Goal: Task Accomplishment & Management: Manage account settings

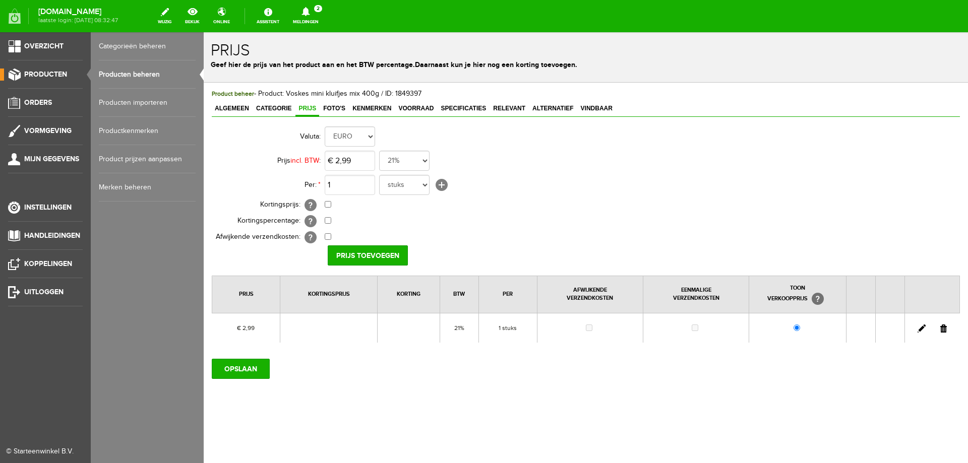
click at [51, 70] on link "Producten" at bounding box center [41, 75] width 83 height 12
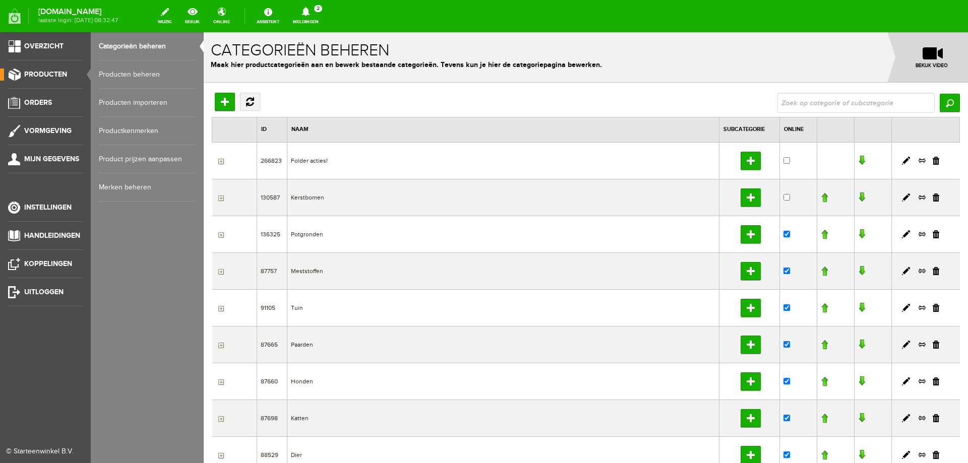
click at [130, 75] on link "Producten beheren" at bounding box center [147, 75] width 97 height 28
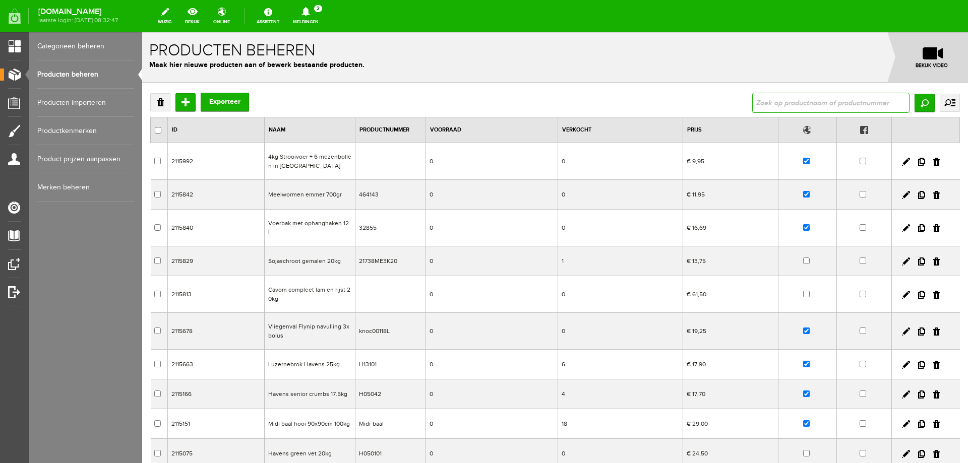
click at [769, 101] on input "text" at bounding box center [830, 103] width 157 height 20
type input "meelworm"
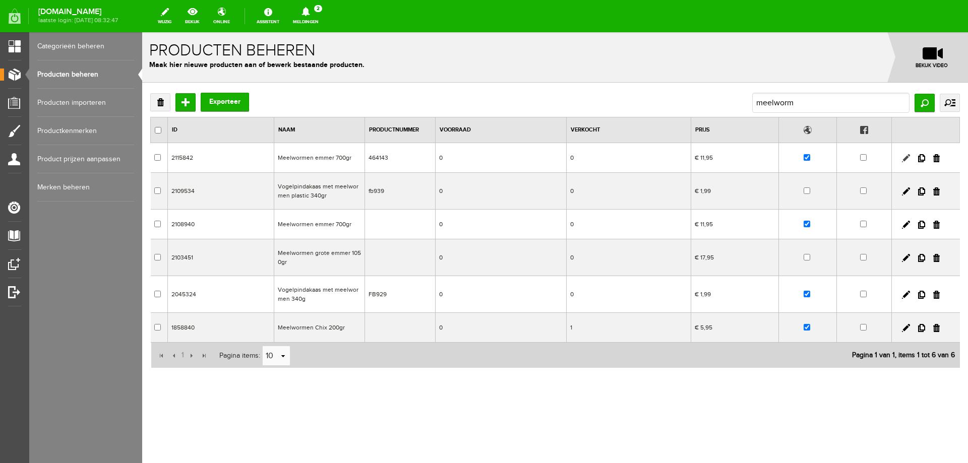
click at [905, 160] on link at bounding box center [906, 158] width 8 height 8
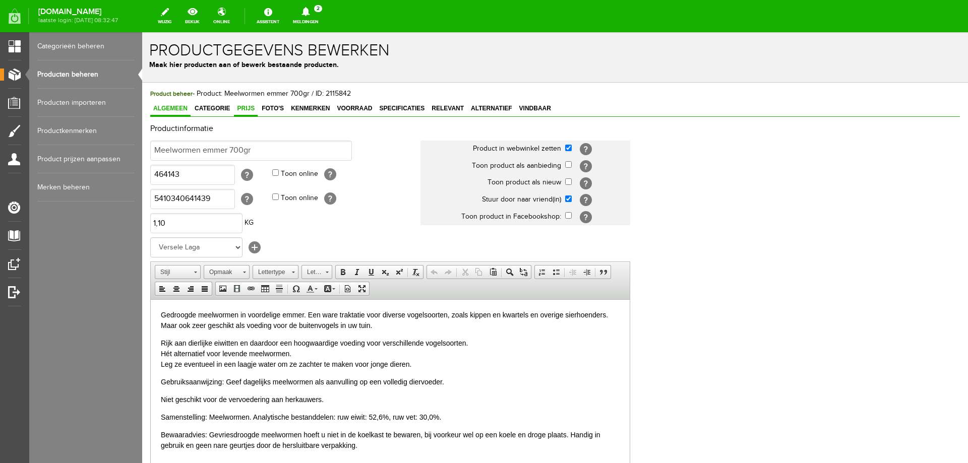
click at [245, 110] on span "Prijs" at bounding box center [246, 108] width 24 height 7
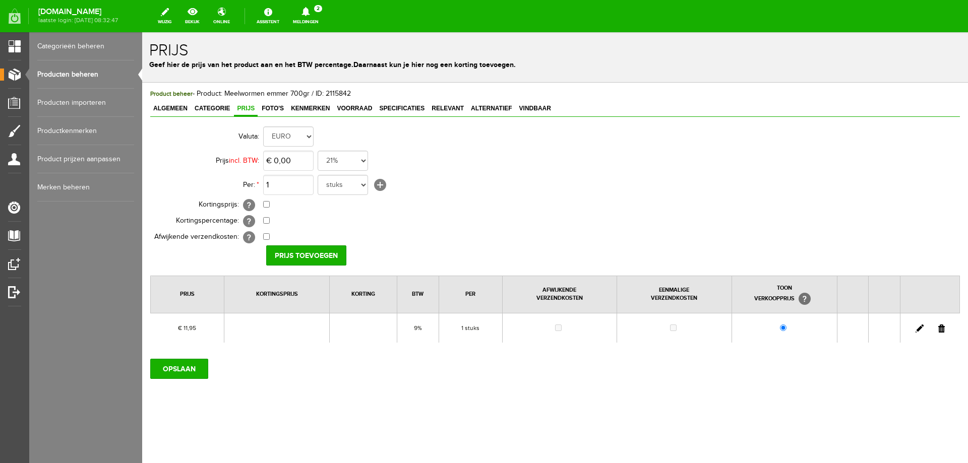
click at [920, 327] on link at bounding box center [920, 329] width 8 height 8
click at [351, 161] on select "21% 19% 18% 9% 6% 0%" at bounding box center [343, 161] width 50 height 20
select select "0,21"
click at [318, 151] on select "21% 19% 18% 9% 6% 0%" at bounding box center [343, 161] width 50 height 20
click at [267, 204] on input "checkbox" at bounding box center [266, 204] width 7 height 7
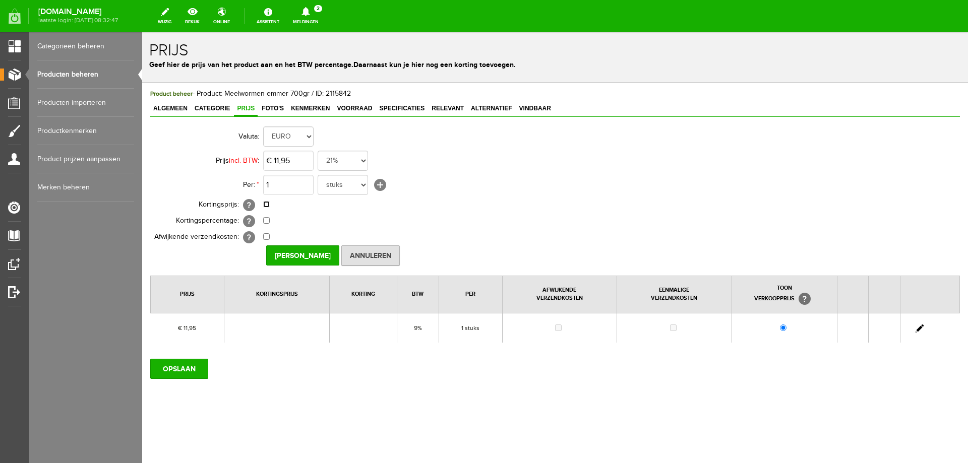
checkbox input "true"
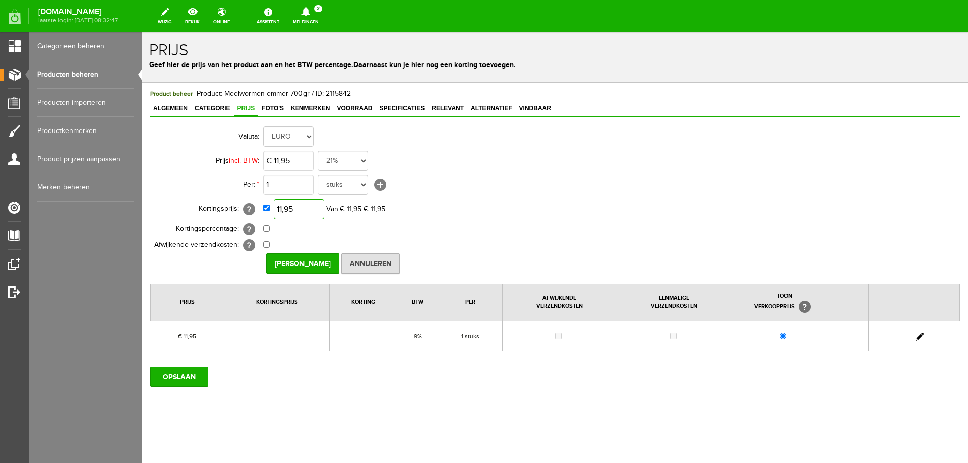
click at [282, 210] on input "11,95" at bounding box center [299, 209] width 50 height 20
type input "€ 10,99"
click at [302, 264] on input "[PERSON_NAME]" at bounding box center [302, 264] width 73 height 20
click at [164, 377] on input "OPSLAAN" at bounding box center [179, 377] width 58 height 20
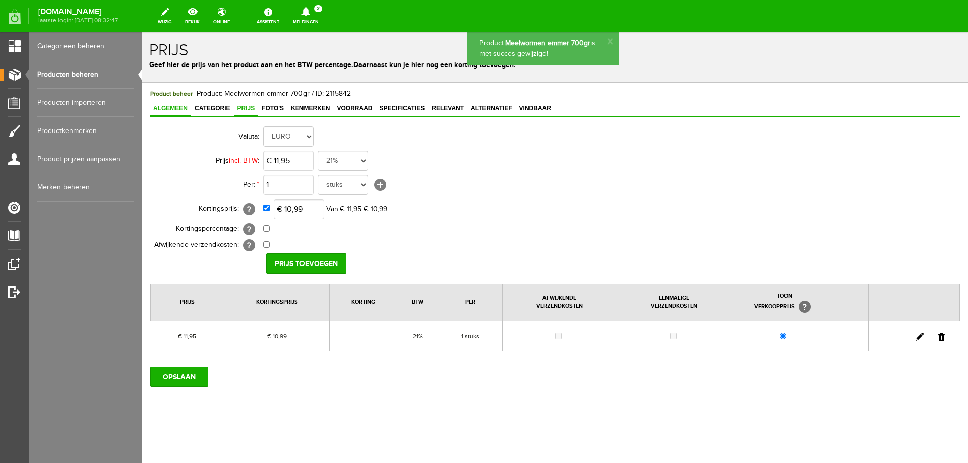
click at [170, 110] on span "Algemeen" at bounding box center [170, 108] width 40 height 7
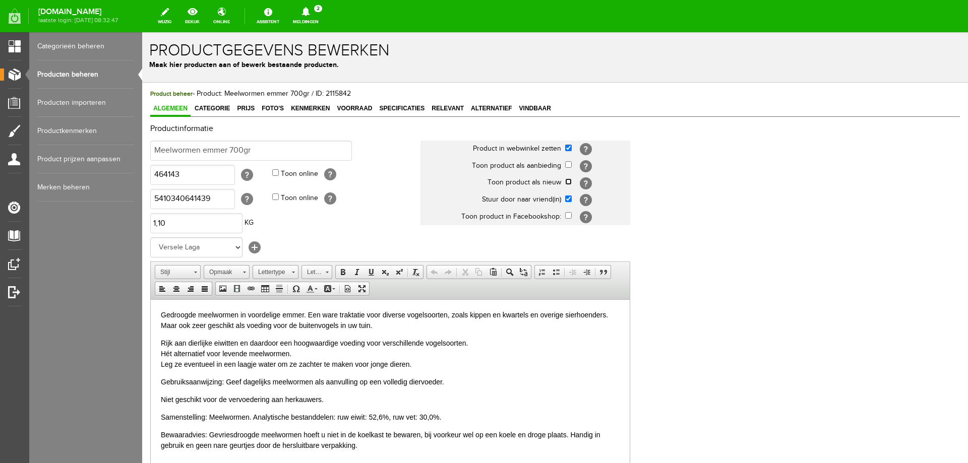
click at [570, 183] on input "checkbox" at bounding box center [568, 181] width 7 height 7
checkbox input "true"
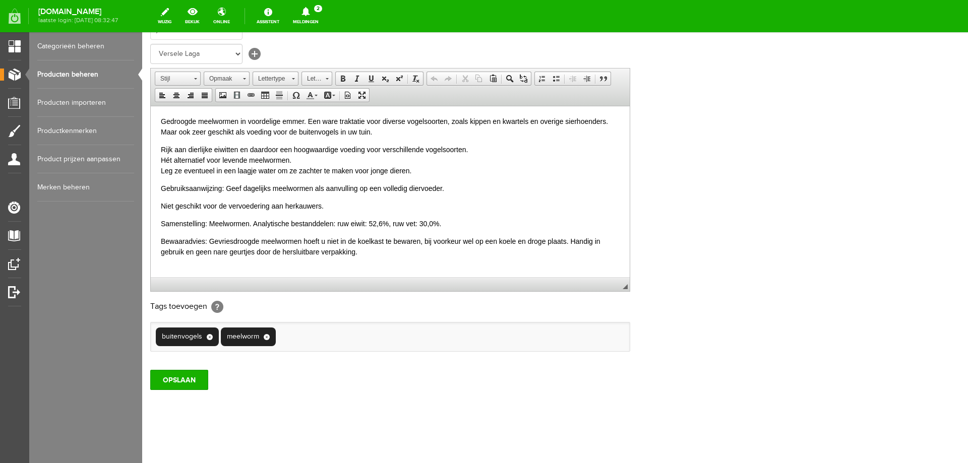
scroll to position [195, 0]
click at [178, 378] on input "OPSLAAN" at bounding box center [179, 379] width 58 height 20
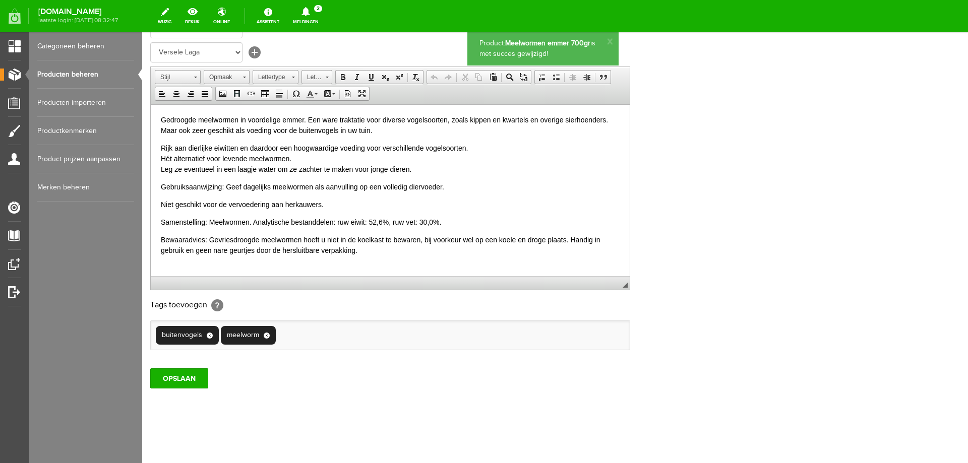
scroll to position [0, 0]
click at [77, 71] on link "Producten beheren" at bounding box center [85, 75] width 97 height 28
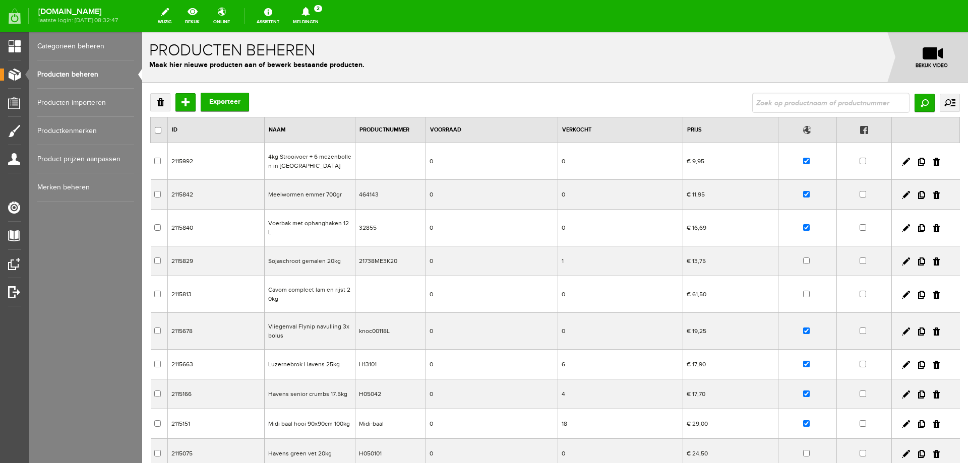
click at [815, 100] on input "text" at bounding box center [830, 103] width 157 height 20
type input "baal"
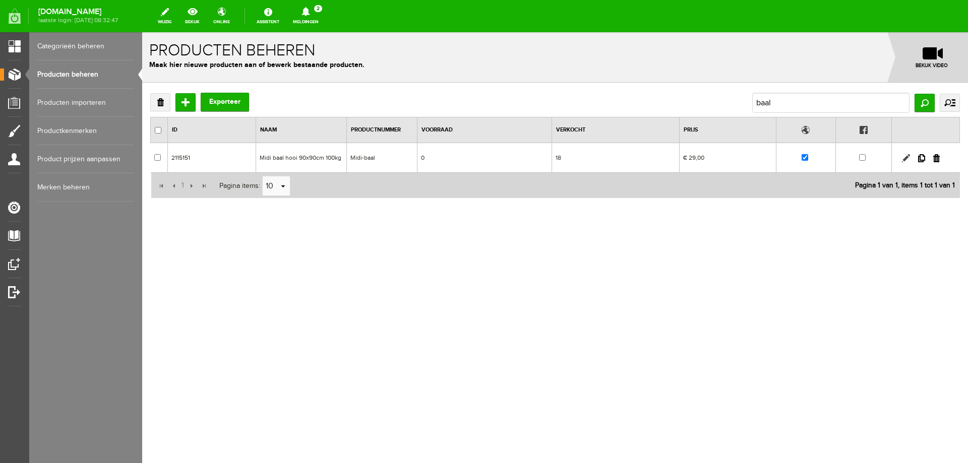
click at [905, 159] on link at bounding box center [906, 158] width 8 height 8
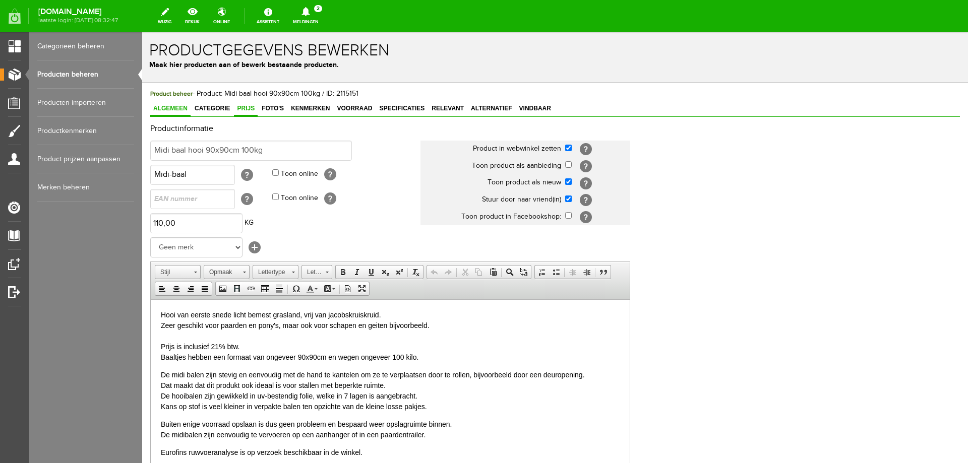
click at [242, 113] on link "Prijs" at bounding box center [246, 109] width 24 height 15
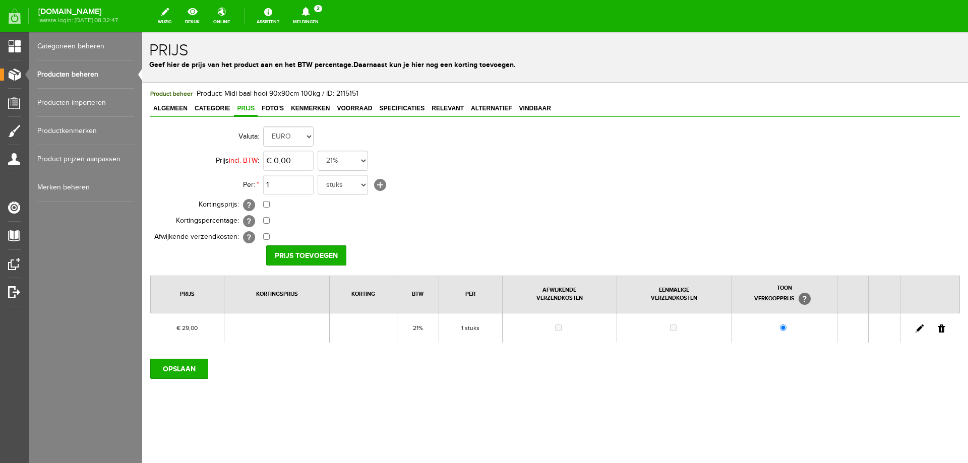
click at [919, 331] on link at bounding box center [920, 329] width 8 height 8
click at [284, 159] on input "29" at bounding box center [288, 161] width 50 height 20
type input "€ 32,00"
click at [304, 257] on input "[PERSON_NAME]" at bounding box center [302, 256] width 73 height 20
click at [167, 368] on input "OPSLAAN" at bounding box center [179, 369] width 58 height 20
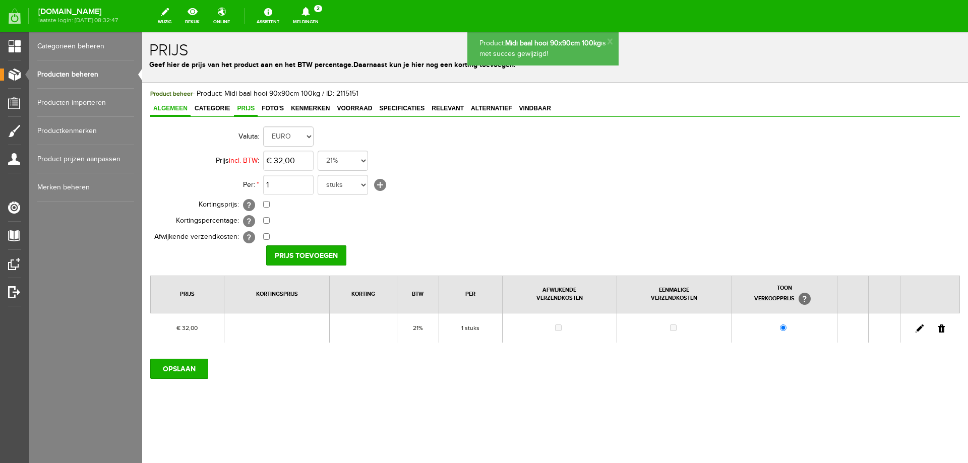
click at [175, 108] on span "Algemeen" at bounding box center [170, 108] width 40 height 7
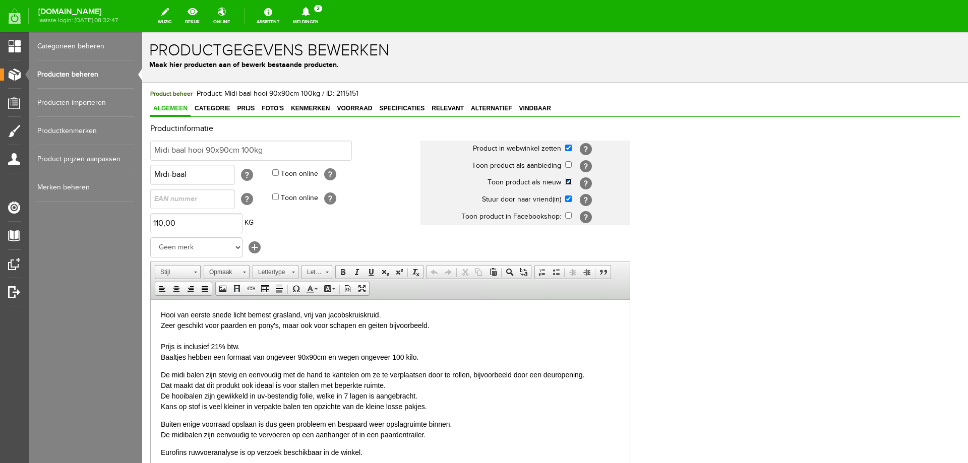
click at [567, 182] on input "checkbox" at bounding box center [568, 181] width 7 height 7
checkbox input "false"
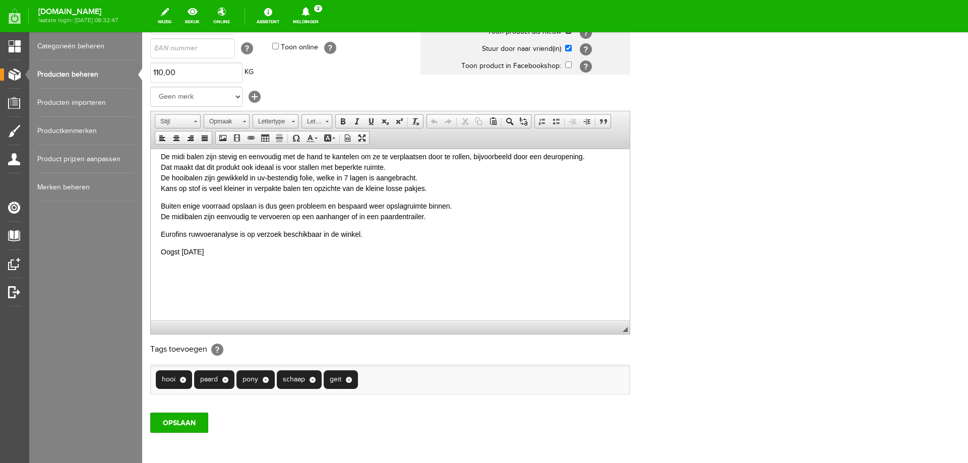
scroll to position [195, 0]
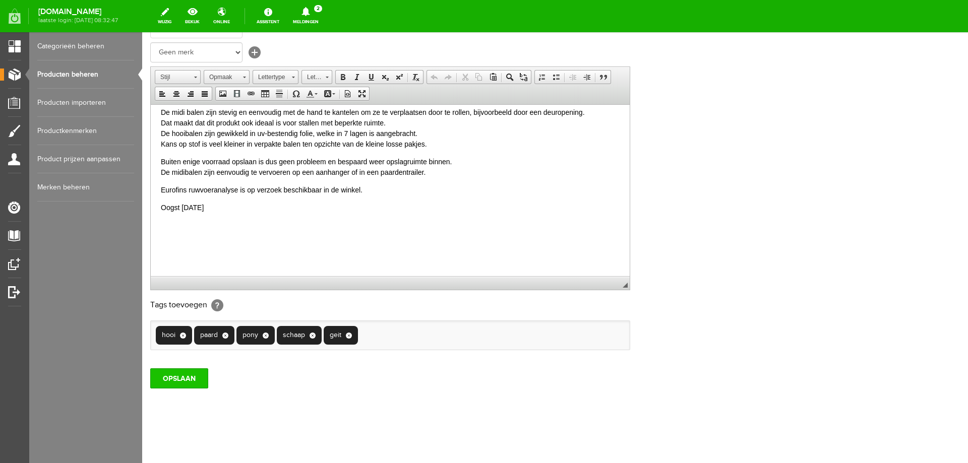
click at [195, 376] on input "OPSLAAN" at bounding box center [179, 379] width 58 height 20
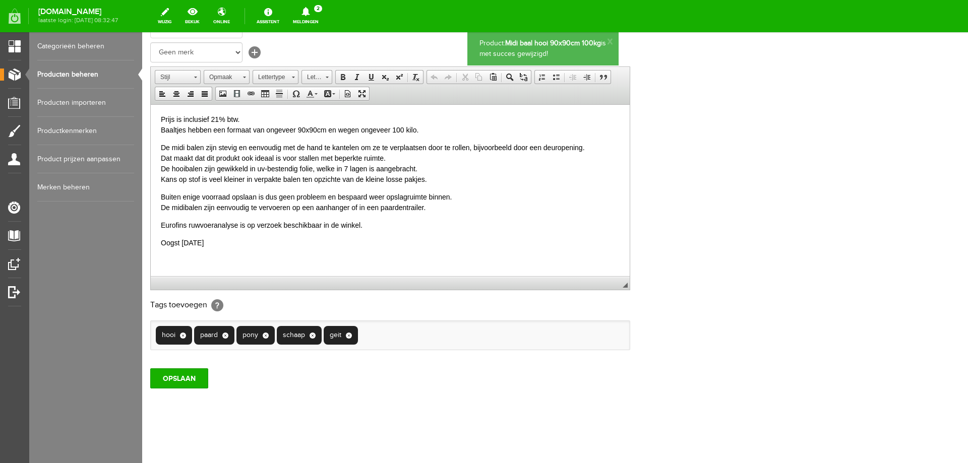
scroll to position [50, 0]
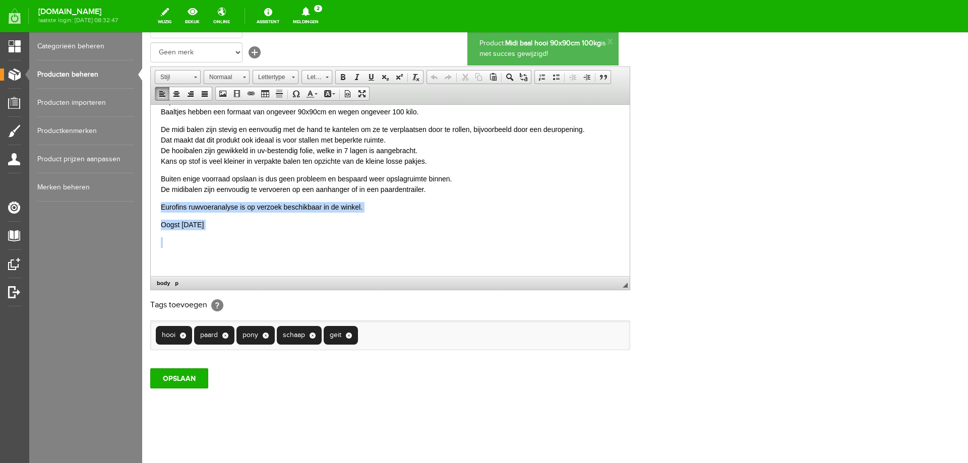
drag, startPoint x: 160, startPoint y: 209, endPoint x: 262, endPoint y: 232, distance: 104.0
click at [262, 232] on html "Hooi van eerste snede licht bemest grasland, vrij van jacobskruiskruid. Zeer ge…" at bounding box center [390, 173] width 479 height 239
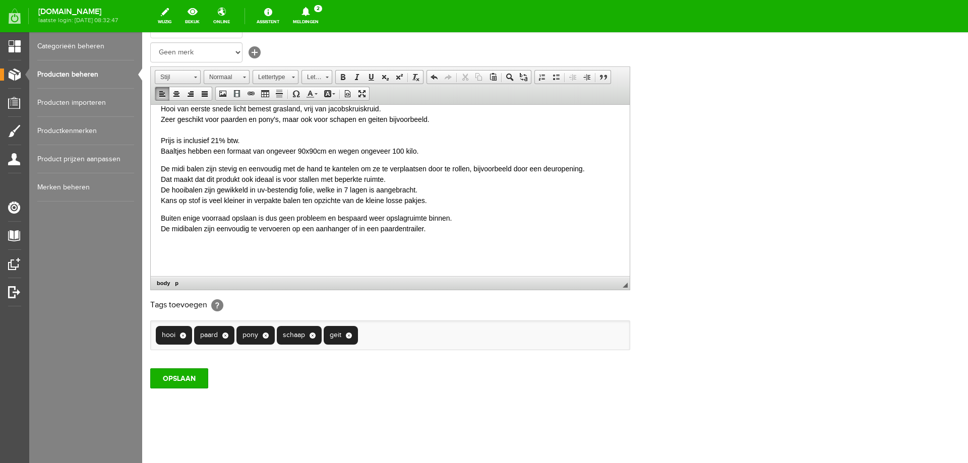
scroll to position [0, 0]
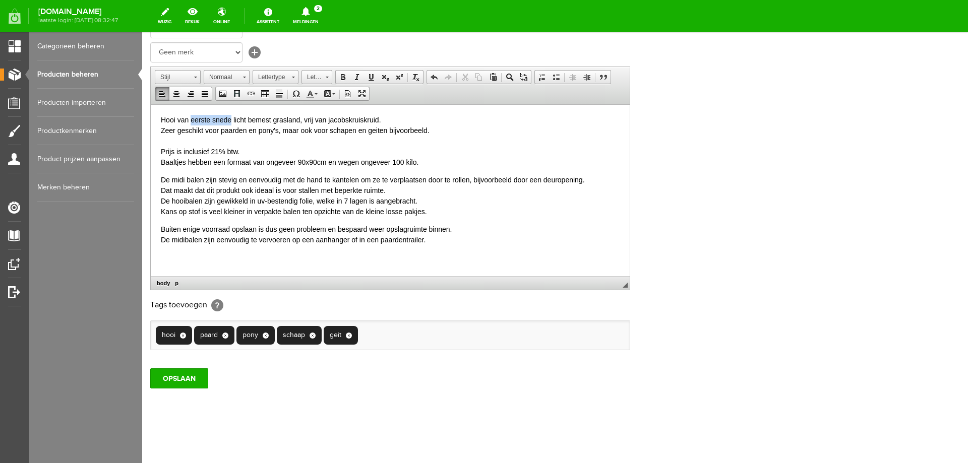
drag, startPoint x: 191, startPoint y: 117, endPoint x: 230, endPoint y: 118, distance: 38.9
click at [230, 118] on p "Hooi van eerste snede licht bemest grasland, vrij van jacobskruiskruid. Zeer ge…" at bounding box center [390, 140] width 459 height 53
click at [188, 378] on input "OPSLAAN" at bounding box center [179, 379] width 58 height 20
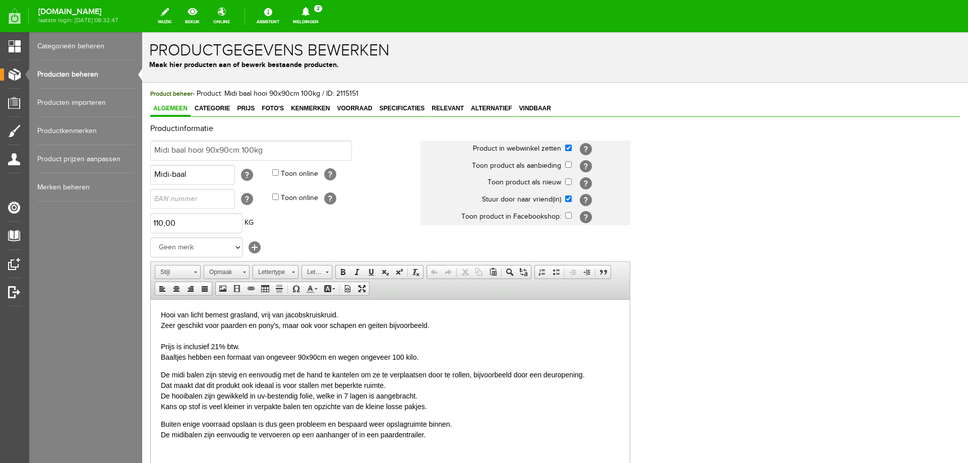
click at [163, 352] on p "Hooi van licht bemest grasland, vrij van jacobskruiskruid. Zeer geschikt voor p…" at bounding box center [390, 336] width 459 height 53
click at [197, 359] on p "Hooi van licht bemest grasland, vrij van jacobskruiskruid. Zeer geschikt voor p…" at bounding box center [390, 336] width 459 height 53
drag, startPoint x: 197, startPoint y: 355, endPoint x: 212, endPoint y: 354, distance: 14.7
click at [212, 354] on p "Hooi van licht bemest grasland, vrij van jacobskruiskruid. Zeer geschikt voor p…" at bounding box center [390, 336] width 459 height 53
drag, startPoint x: 341, startPoint y: 355, endPoint x: 354, endPoint y: 357, distance: 13.3
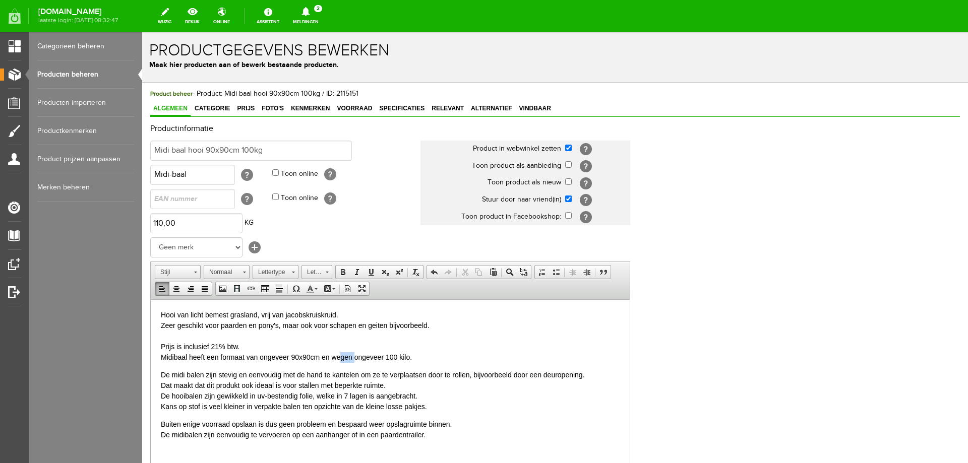
click at [354, 357] on p "Hooi van licht bemest grasland, vrij van jacobskruiskruid. Zeer geschikt voor p…" at bounding box center [390, 336] width 459 height 53
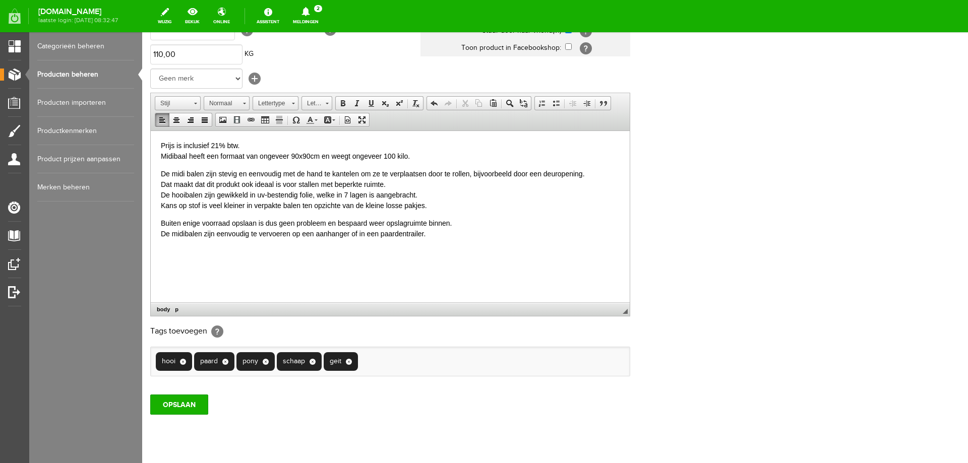
scroll to position [195, 0]
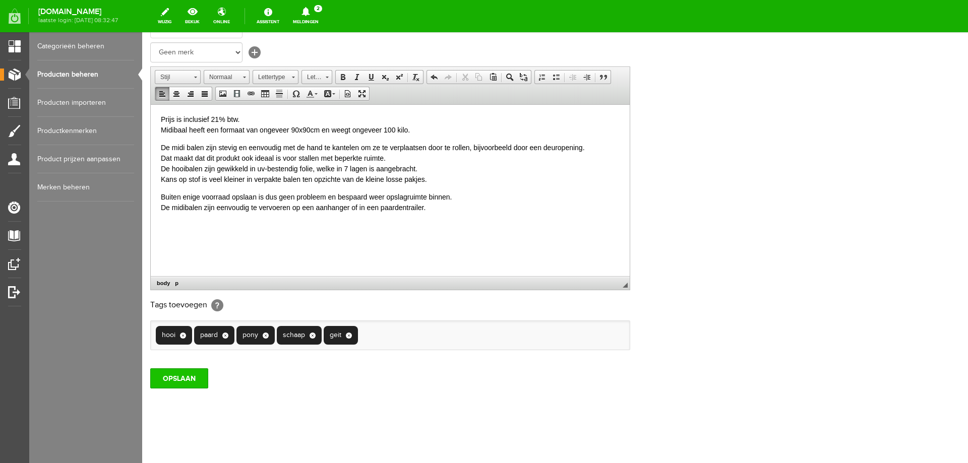
click at [198, 383] on input "OPSLAAN" at bounding box center [179, 379] width 58 height 20
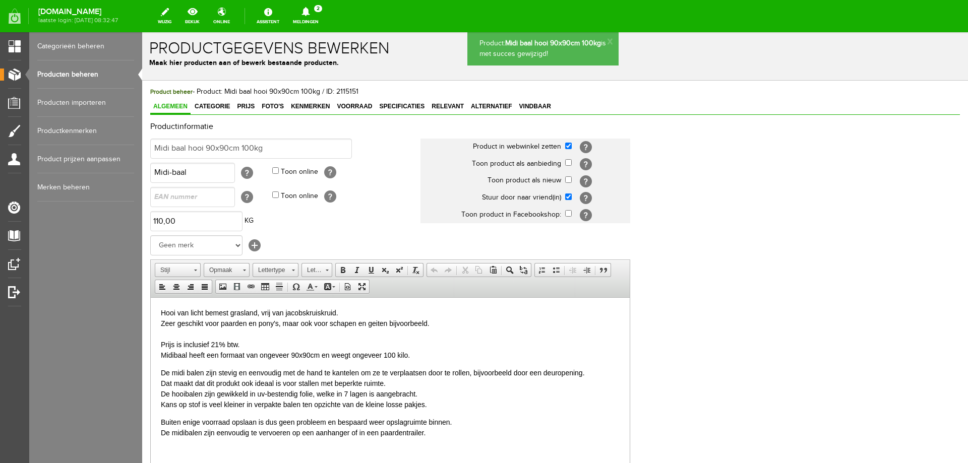
scroll to position [0, 0]
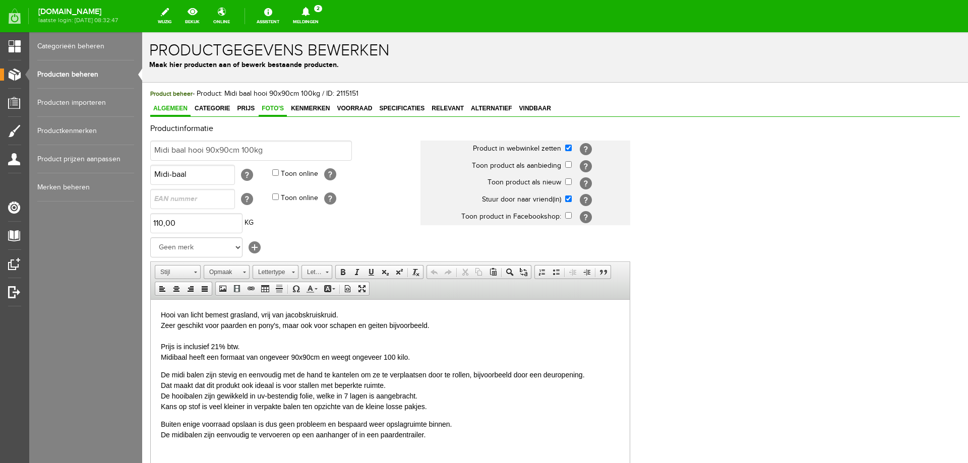
click at [277, 111] on span "Foto's" at bounding box center [273, 108] width 28 height 7
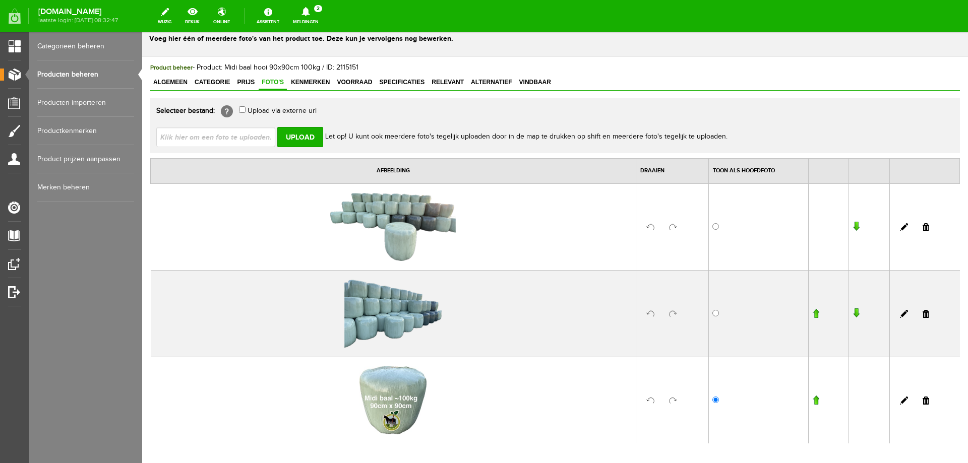
scroll to position [50, 0]
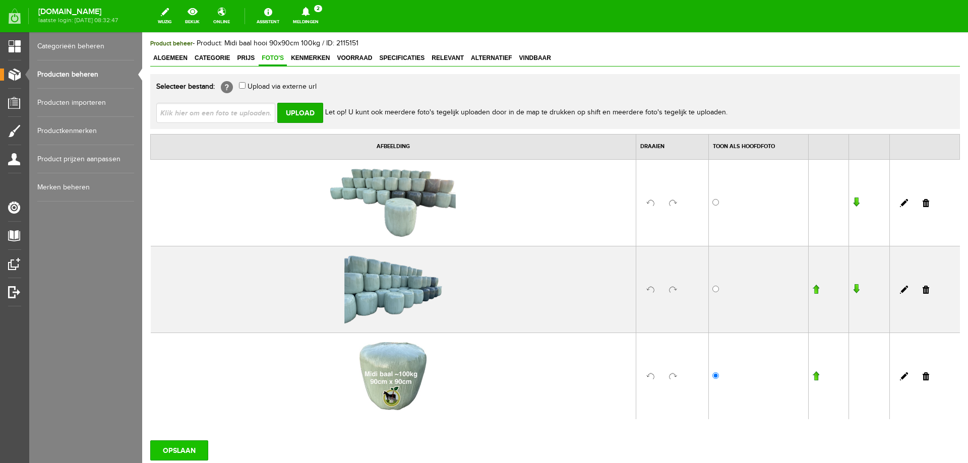
click at [182, 447] on input "OPSLAAN" at bounding box center [179, 451] width 58 height 20
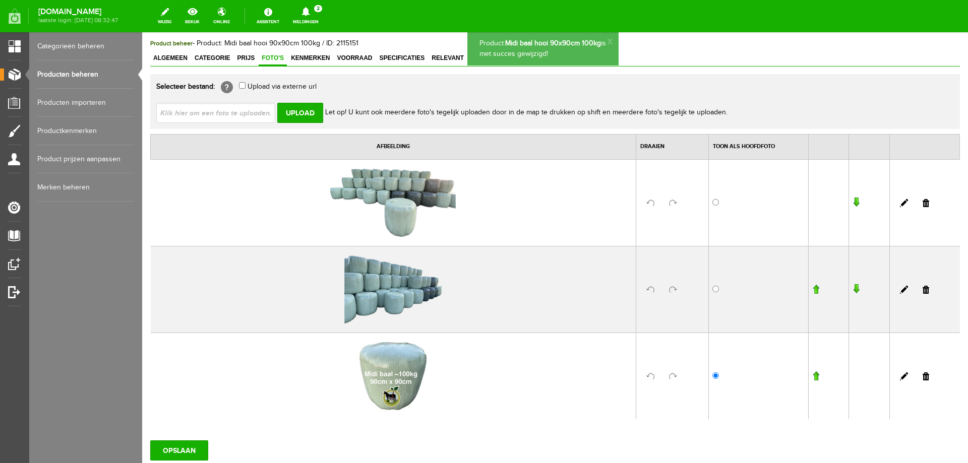
scroll to position [0, 0]
